Goal: Task Accomplishment & Management: Manage account settings

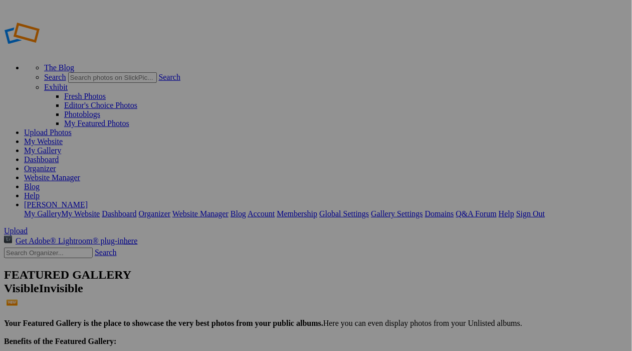
scroll to position [79, 0]
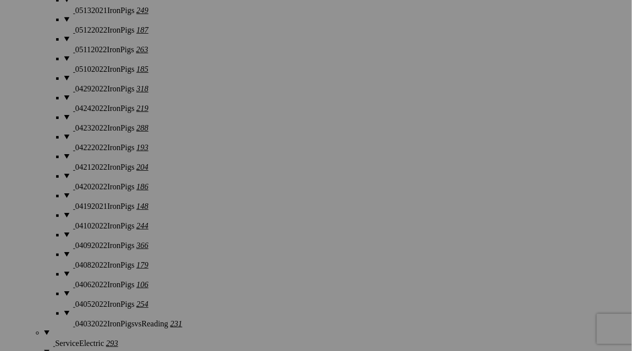
scroll to position [4852, 0]
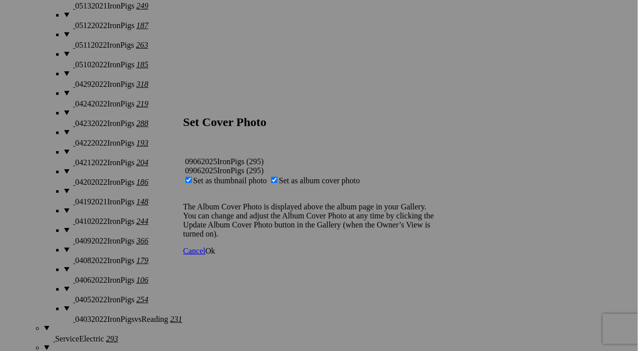
click at [216, 255] on span "Ok" at bounding box center [211, 250] width 10 height 9
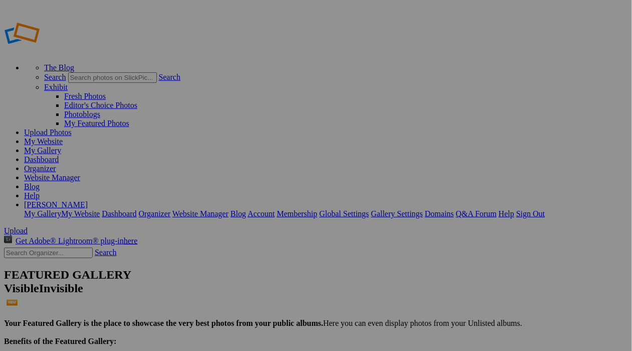
drag, startPoint x: 51, startPoint y: 103, endPoint x: 50, endPoint y: 113, distance: 10.1
drag, startPoint x: 53, startPoint y: 101, endPoint x: 54, endPoint y: 120, distance: 19.1
